Goal: Task Accomplishment & Management: Manage account settings

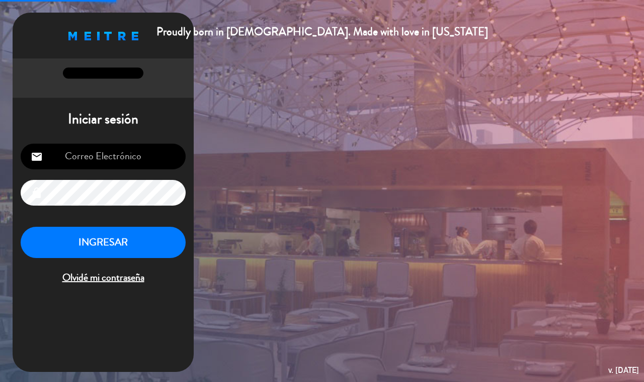
type input "[EMAIL_ADDRESS][DOMAIN_NAME]"
click at [86, 245] on button "INGRESAR" at bounding box center [103, 243] width 165 height 32
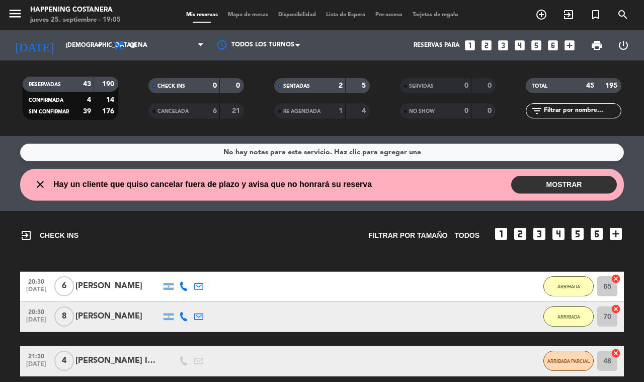
click at [565, 185] on button "MOSTRAR" at bounding box center [565, 185] width 106 height 18
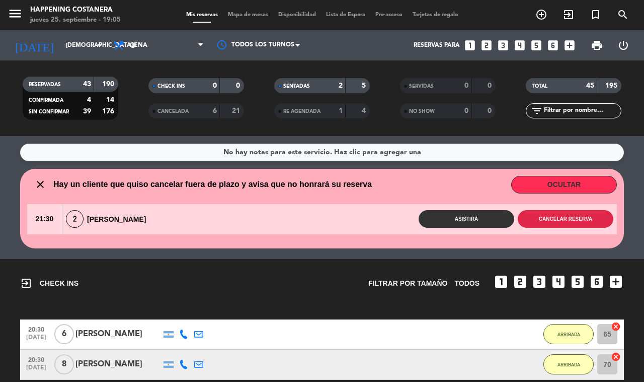
click at [546, 221] on button "Cancelar reserva" at bounding box center [566, 219] width 96 height 18
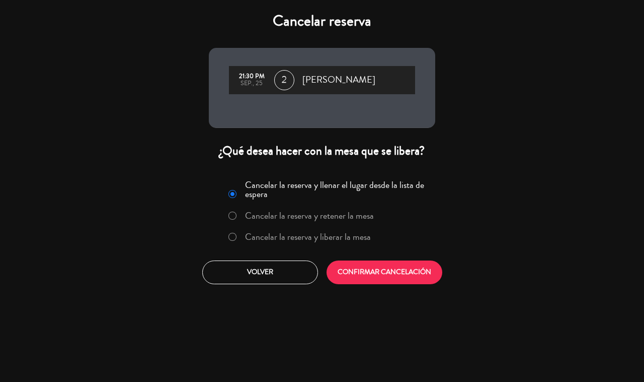
click at [267, 232] on label "Cancelar la reserva y liberar la mesa" at bounding box center [308, 236] width 126 height 9
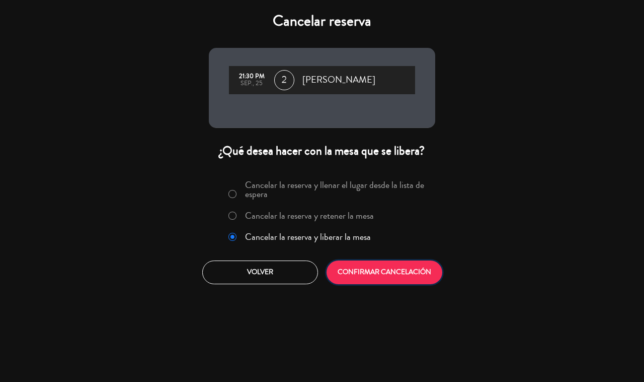
click at [389, 275] on button "CONFIRMAR CANCELACIÓN" at bounding box center [385, 272] width 116 height 24
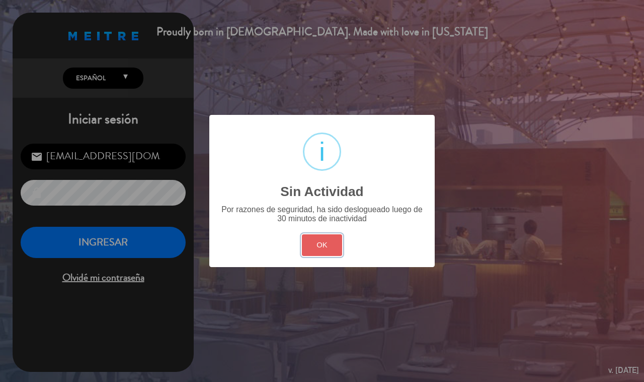
click at [313, 248] on button "OK" at bounding box center [322, 245] width 41 height 22
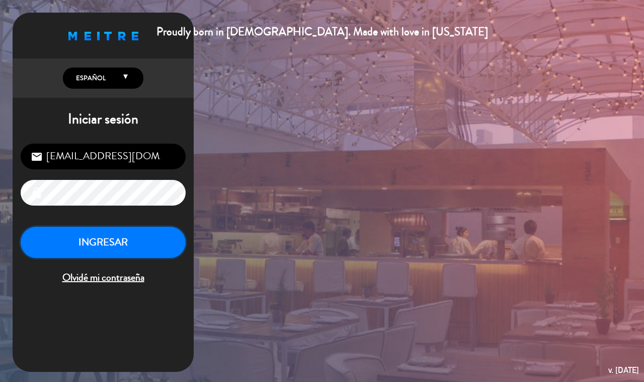
click at [117, 254] on button "INGRESAR" at bounding box center [103, 243] width 165 height 32
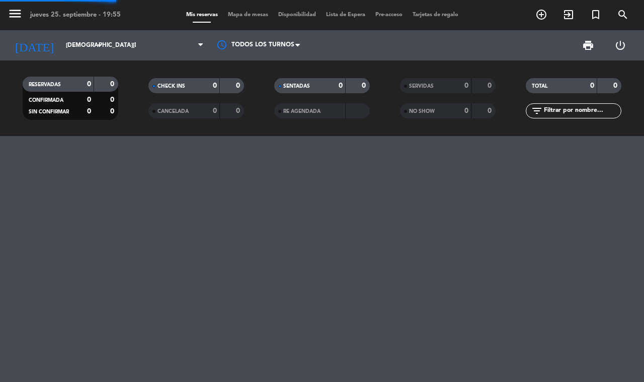
click at [240, 16] on span "Mapa de mesas" at bounding box center [248, 15] width 50 height 6
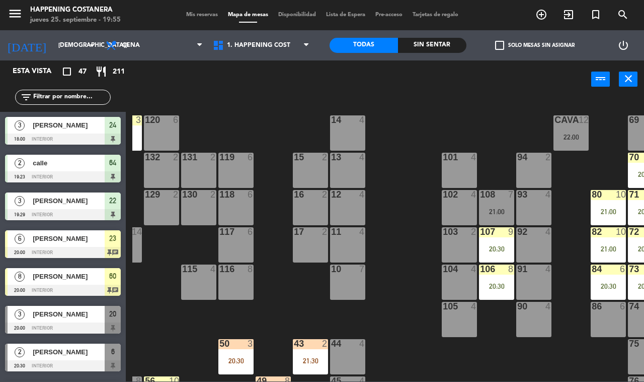
scroll to position [0, 128]
